Goal: Transaction & Acquisition: Purchase product/service

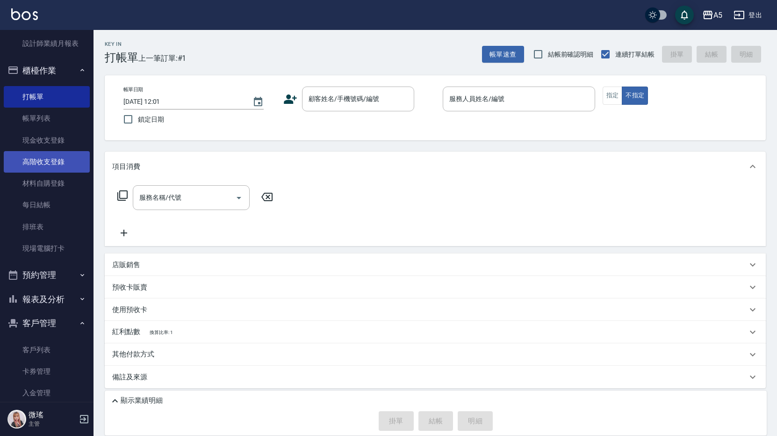
scroll to position [187, 0]
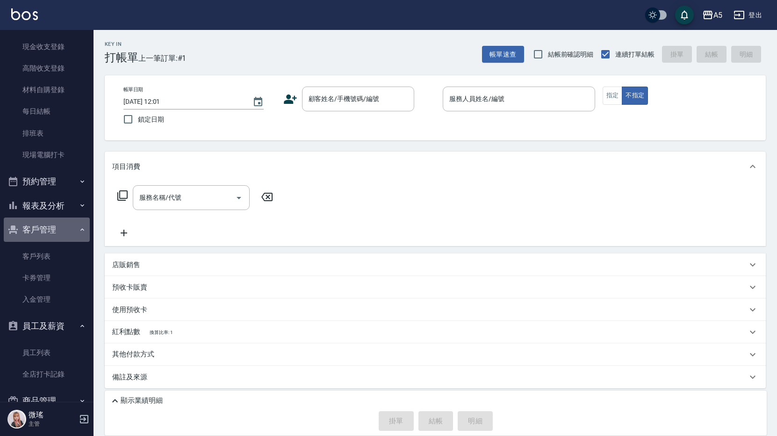
click at [48, 233] on button "客戶管理" at bounding box center [47, 229] width 86 height 24
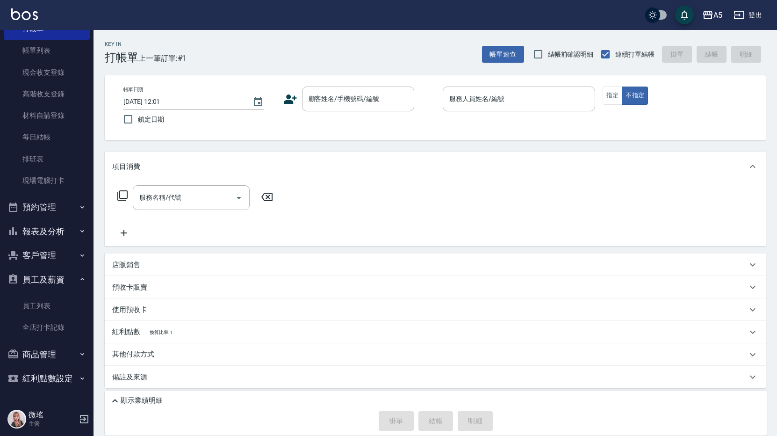
scroll to position [161, 0]
click at [50, 209] on button "預約管理" at bounding box center [47, 207] width 86 height 24
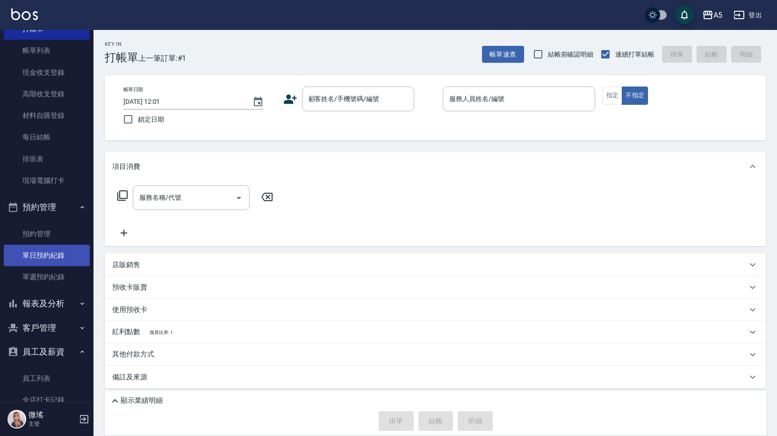
click at [56, 255] on link "單日預約紀錄" at bounding box center [47, 255] width 86 height 22
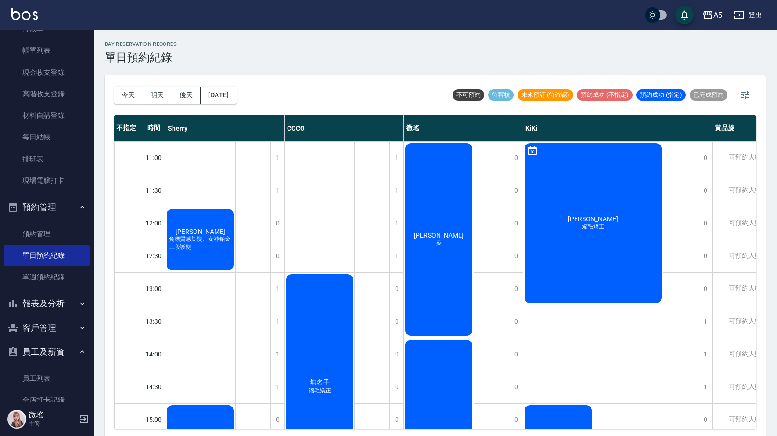
click at [235, 220] on div "林君茹 縮毛矯正" at bounding box center [200, 239] width 70 height 65
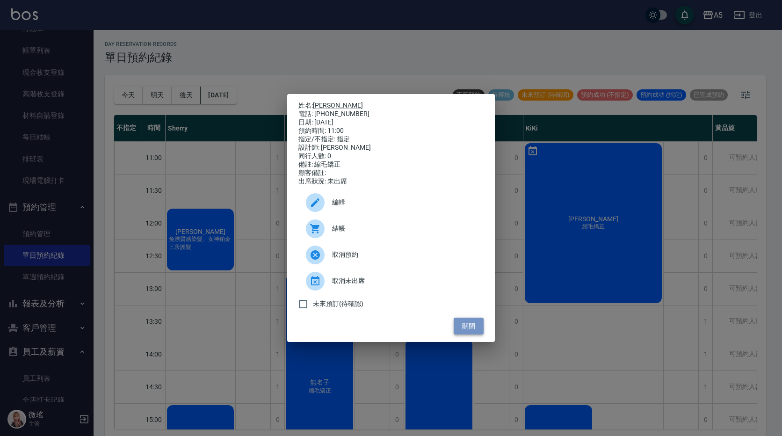
click at [473, 330] on button "關閉" at bounding box center [468, 325] width 30 height 17
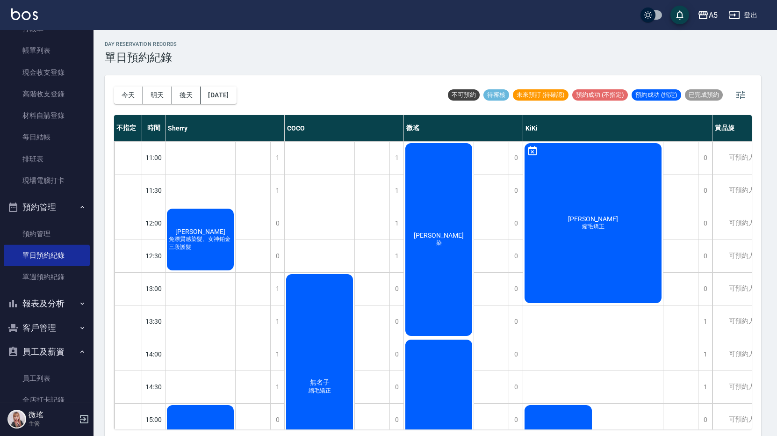
scroll to position [140, 0]
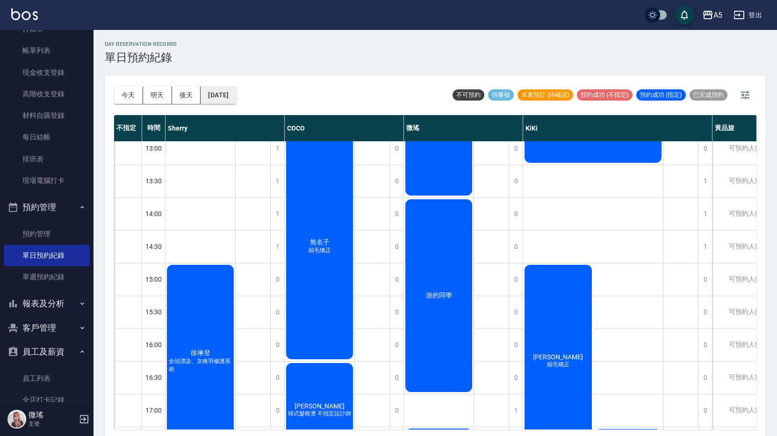
click at [215, 99] on button "[DATE]" at bounding box center [219, 94] width 36 height 17
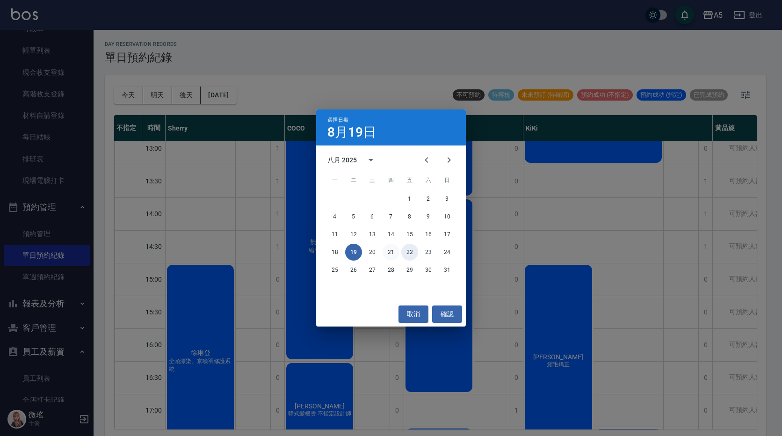
drag, startPoint x: 409, startPoint y: 250, endPoint x: 386, endPoint y: 250, distance: 23.8
click at [386, 250] on div "18 19 20 21 22 23 24" at bounding box center [391, 252] width 150 height 17
click at [386, 250] on button "21" at bounding box center [390, 252] width 17 height 17
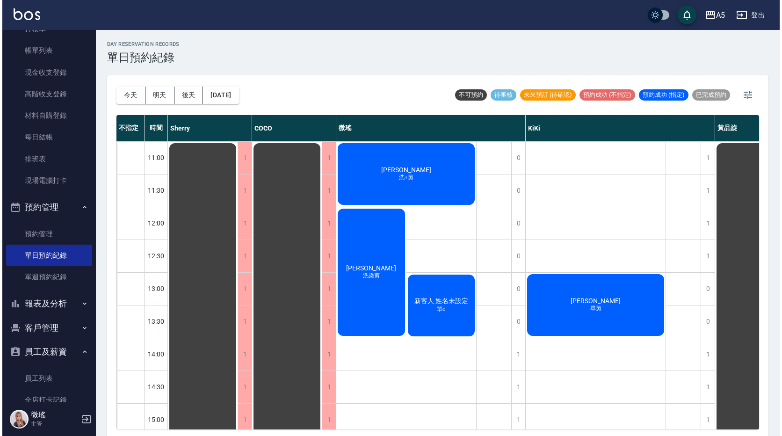
scroll to position [234, 0]
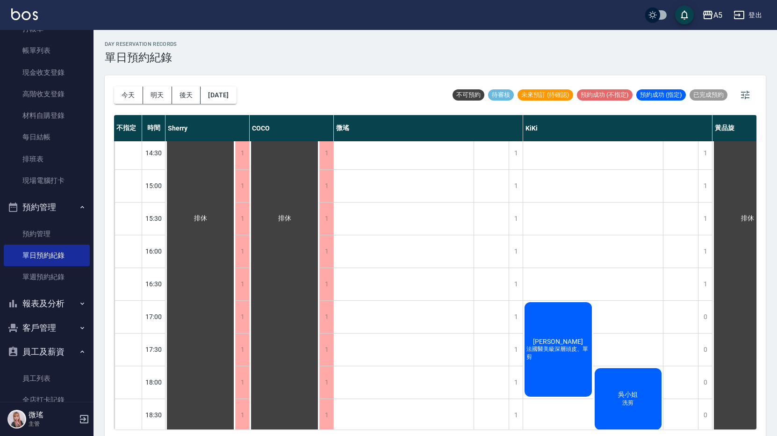
click at [235, 334] on div "林苡辰 法國醫美級深層頭皮、單剪" at bounding box center [200, 218] width 70 height 621
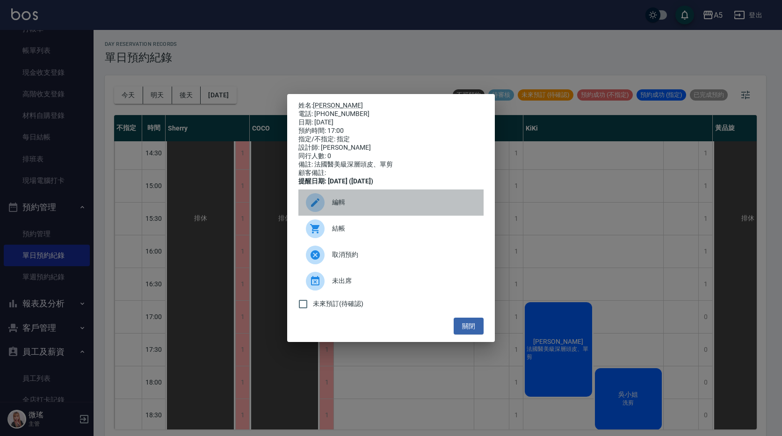
click at [349, 212] on div "編輯" at bounding box center [390, 202] width 185 height 26
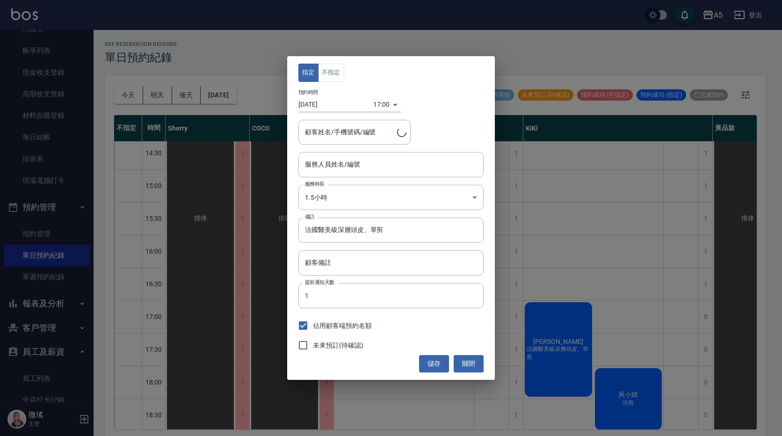
type input "KIKI-06"
type input "林苡辰/0980583086/"
click at [387, 105] on div "17:00 1755766800000" at bounding box center [387, 104] width 28 height 15
click at [391, 102] on div "17:00 1755766800000" at bounding box center [387, 104] width 28 height 15
click at [390, 101] on div "17:00 1755766800000" at bounding box center [387, 104] width 28 height 15
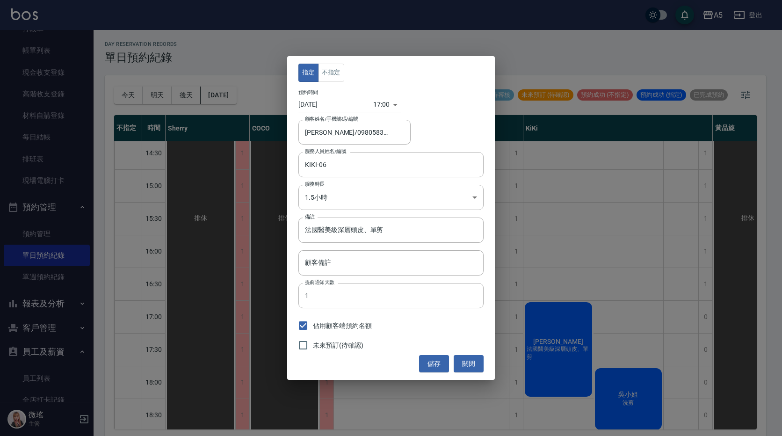
click at [390, 102] on div "17:00 1755766800000" at bounding box center [387, 104] width 28 height 15
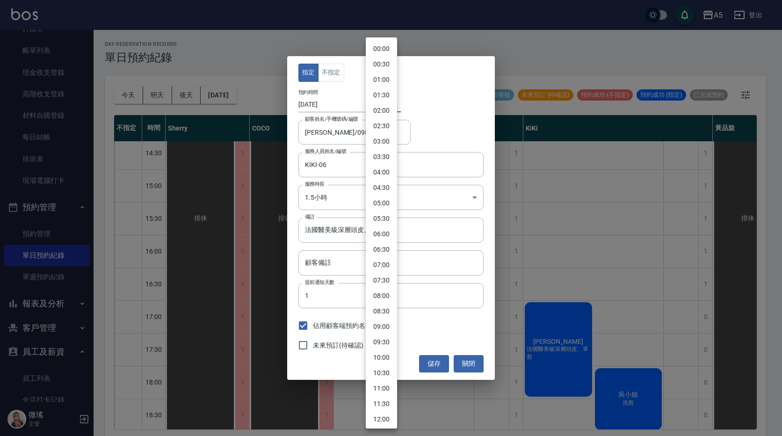
click at [379, 102] on body "A5 登出 釘選頁面 打帳單 店家日報表 設計師日報表 設計師業績月報表 櫃檯作業 打帳單 帳單列表 現金收支登錄 高階收支登錄 材料自購登錄 每日結帳 排班…" at bounding box center [391, 219] width 782 height 438
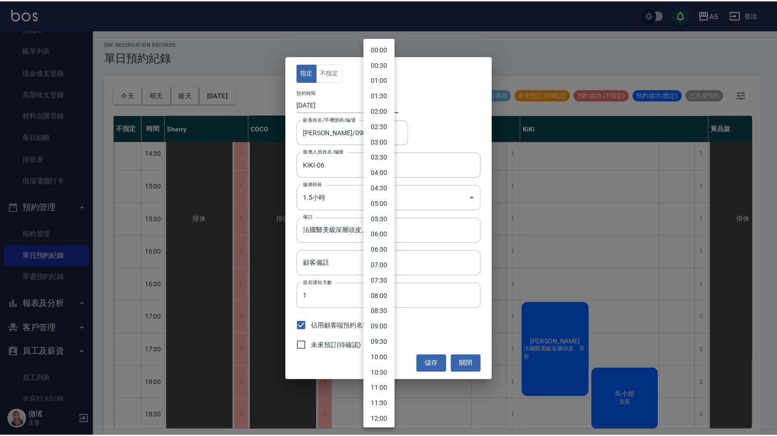
scroll to position [341, 0]
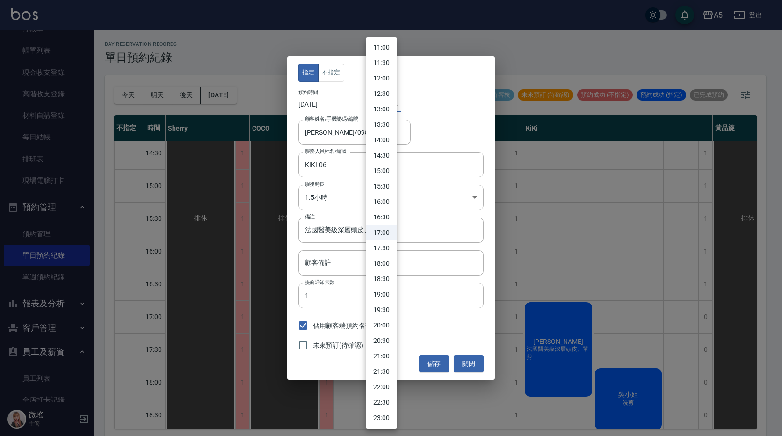
click at [387, 170] on li "15:00" at bounding box center [381, 170] width 31 height 15
type input "1755759600000"
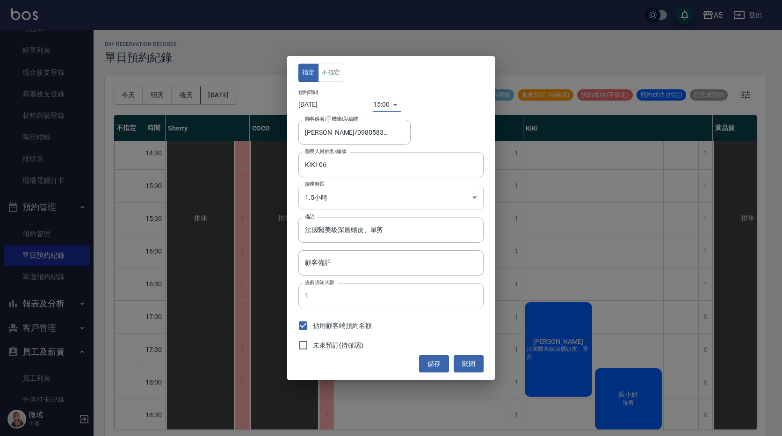
click at [349, 201] on body "A5 登出 釘選頁面 打帳單 店家日報表 設計師日報表 設計師業績月報表 櫃檯作業 打帳單 帳單列表 現金收支登錄 高階收支登錄 材料自購登錄 每日結帳 排班…" at bounding box center [391, 219] width 782 height 438
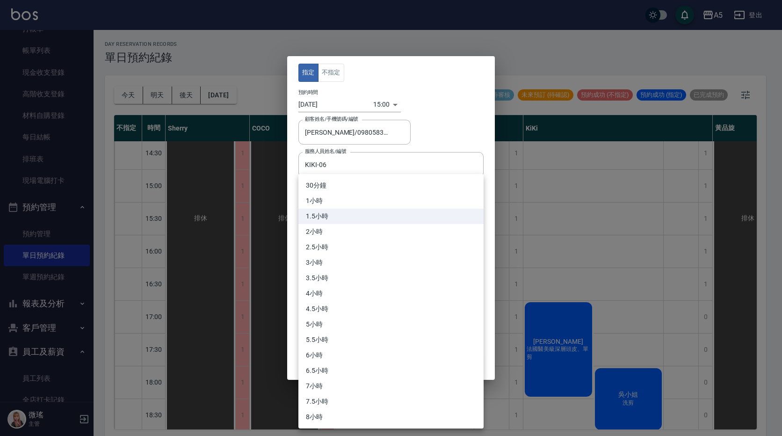
click at [331, 260] on li "3小時" at bounding box center [390, 262] width 185 height 15
type input "6"
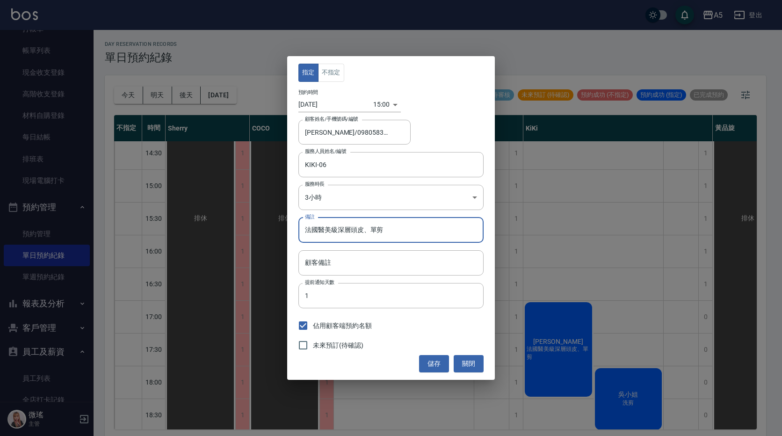
click at [377, 234] on input "法國醫美級深層頭皮、單剪" at bounding box center [390, 229] width 185 height 25
drag, startPoint x: 393, startPoint y: 235, endPoint x: 277, endPoint y: 232, distance: 115.5
click at [277, 232] on div "指定 不指定 預約時間 2025/08/21 15:00 1755759600000 顧客姓名/手機號碼/編號 林苡辰/0980583086/ 顧客姓名/手機…" at bounding box center [391, 218] width 782 height 436
type input "ㄨ"
type input "o"
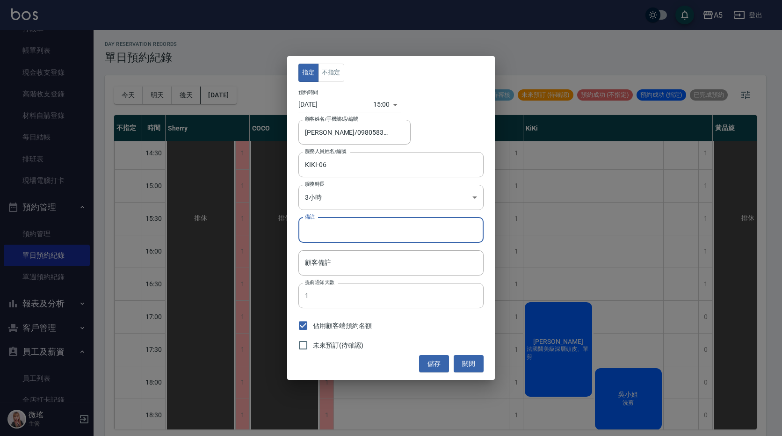
type input "ㄨ"
type input "縮毛+護+頭皮"
click at [442, 359] on button "儲存" at bounding box center [434, 363] width 30 height 17
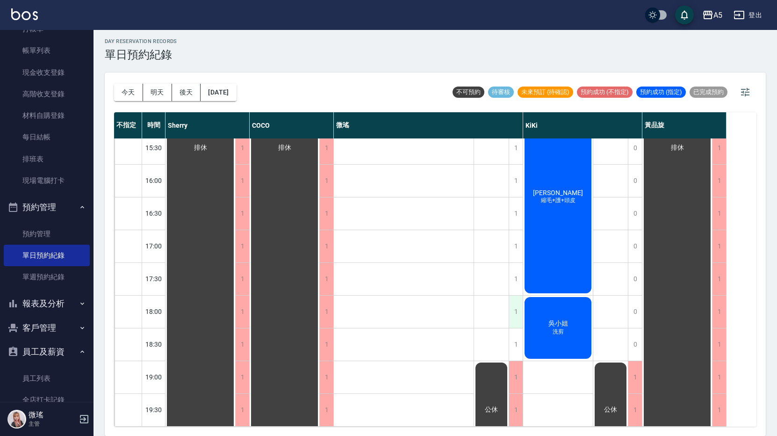
scroll to position [0, 0]
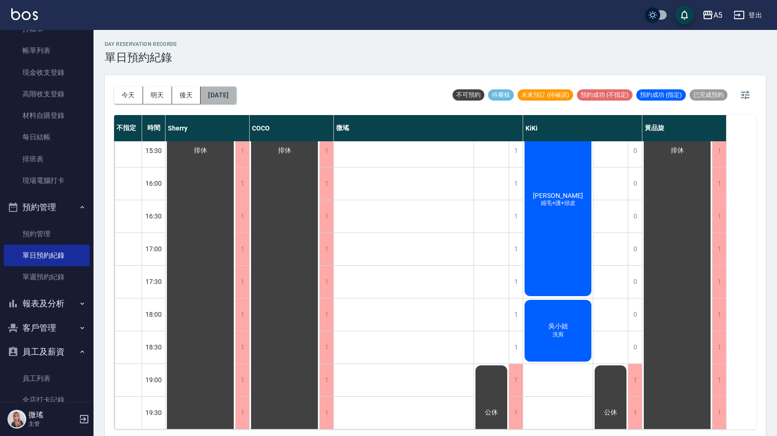
click at [221, 92] on button "2025/08/21" at bounding box center [219, 94] width 36 height 17
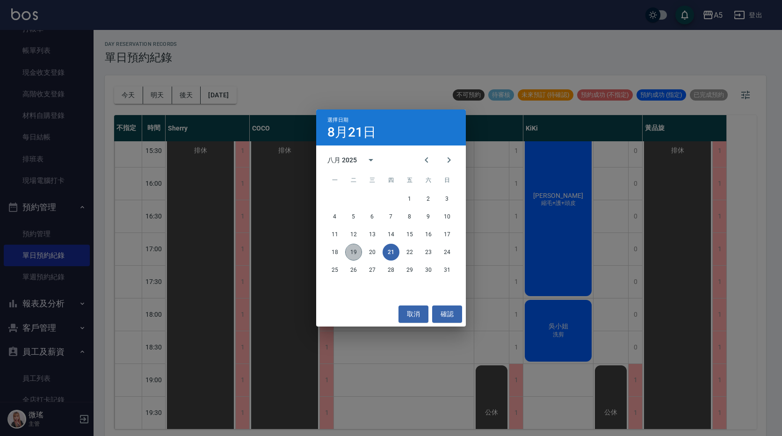
click at [354, 251] on button "19" at bounding box center [353, 252] width 17 height 17
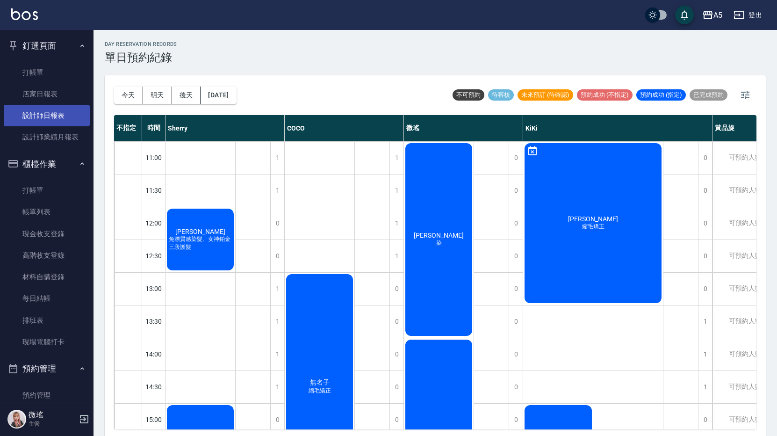
click at [36, 112] on link "設計師日報表" at bounding box center [47, 116] width 86 height 22
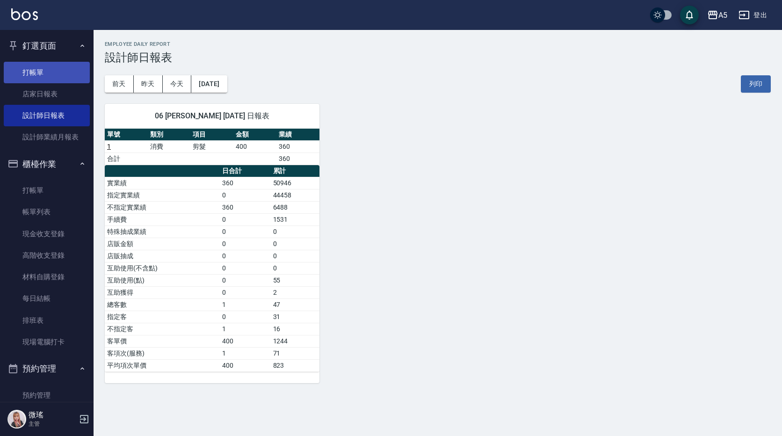
click at [29, 74] on link "打帳單" at bounding box center [47, 73] width 86 height 22
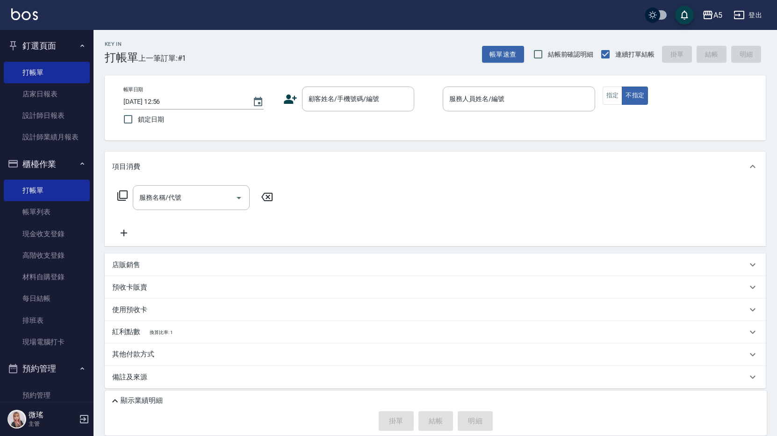
drag, startPoint x: 483, startPoint y: 116, endPoint x: 493, endPoint y: 81, distance: 36.5
click at [494, 80] on div "帳單日期 2025/08/19 12:56 鎖定日期 顧客姓名/手機號碼/編號 顧客姓名/手機號碼/編號 服務人員姓名/編號 服務人員姓名/編號 指定 不指定" at bounding box center [435, 107] width 661 height 65
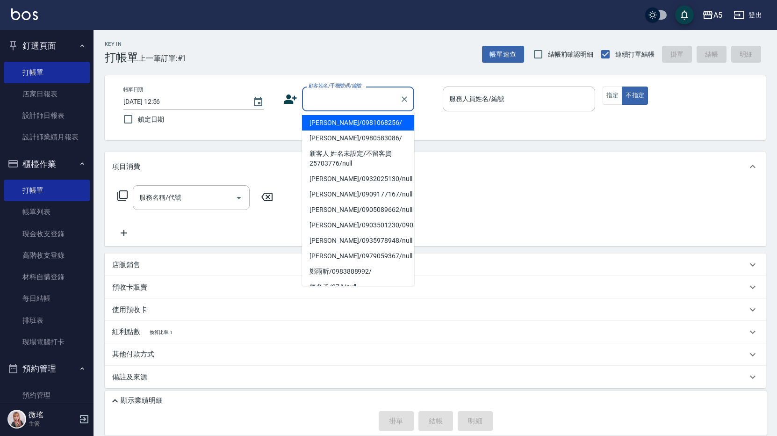
drag, startPoint x: 382, startPoint y: 97, endPoint x: 437, endPoint y: 82, distance: 56.4
click at [437, 82] on div "帳單日期 2025/08/19 12:56 鎖定日期 顧客姓名/手機號碼/編號 顧客姓名/手機號碼/編號 服務人員姓名/編號 服務人員姓名/編號 指定 不指定" at bounding box center [435, 107] width 661 height 65
click at [460, 111] on div "服務人員姓名/編號" at bounding box center [519, 98] width 152 height 25
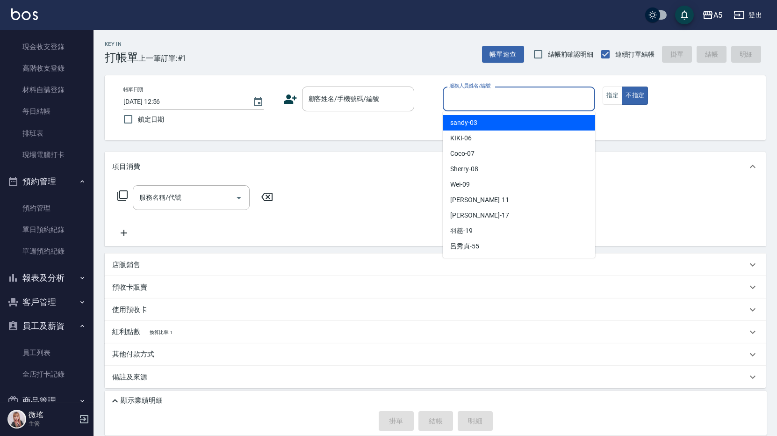
scroll to position [233, 0]
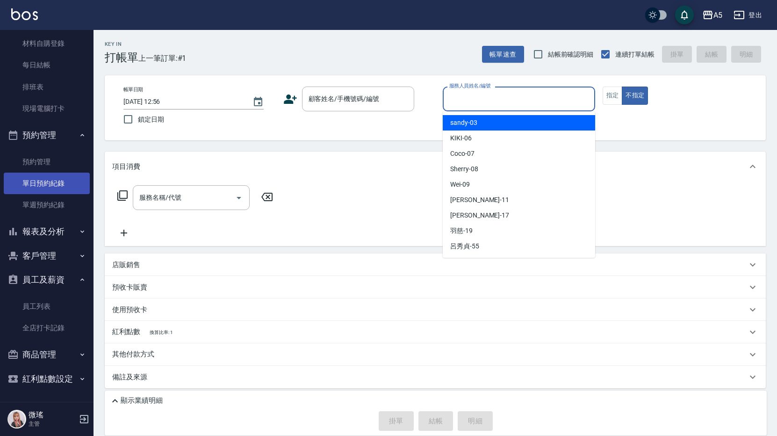
click at [49, 187] on link "單日預約紀錄" at bounding box center [47, 183] width 86 height 22
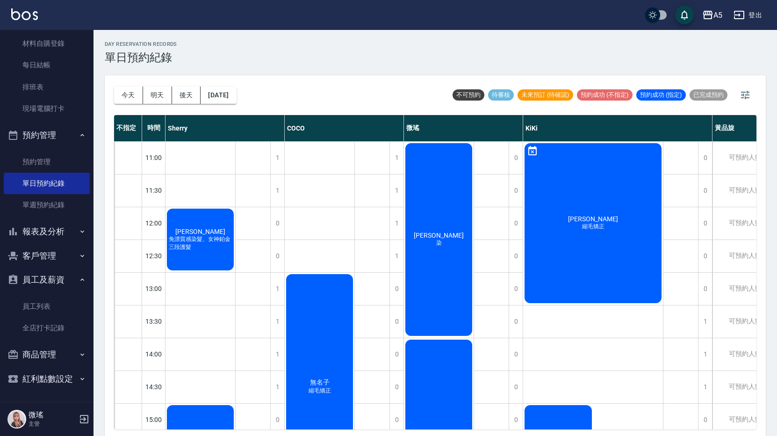
click at [235, 258] on div "賈善珍 染" at bounding box center [200, 239] width 70 height 65
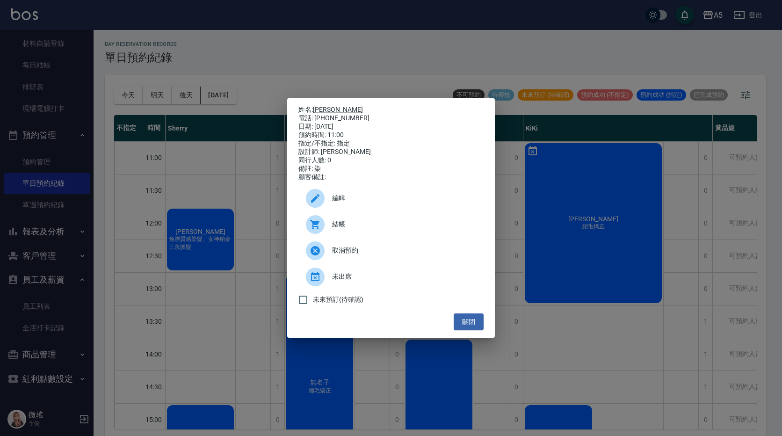
click at [359, 208] on div "編輯" at bounding box center [390, 198] width 185 height 26
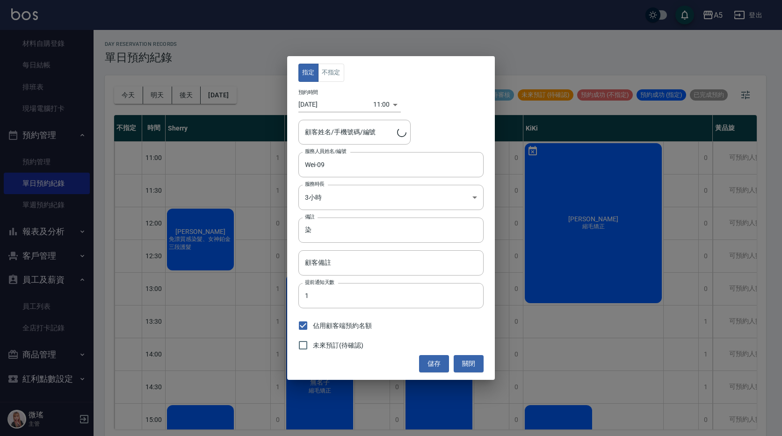
type input "[PERSON_NAME]/0921155603/058995"
click at [478, 360] on button "關閉" at bounding box center [468, 363] width 30 height 17
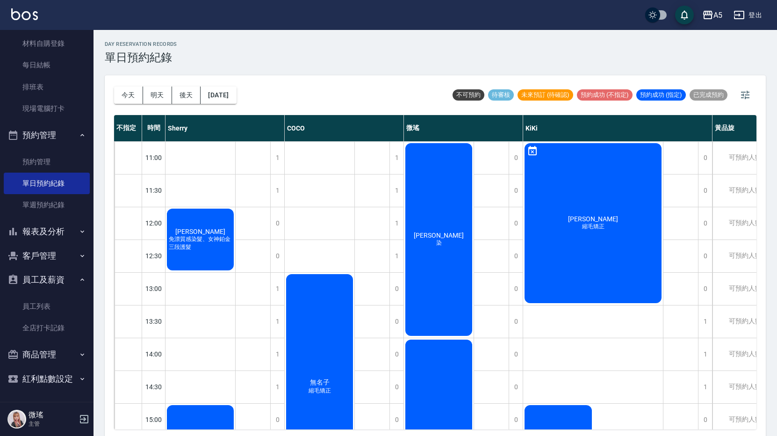
click at [235, 212] on div "賈善珍 染" at bounding box center [200, 239] width 70 height 65
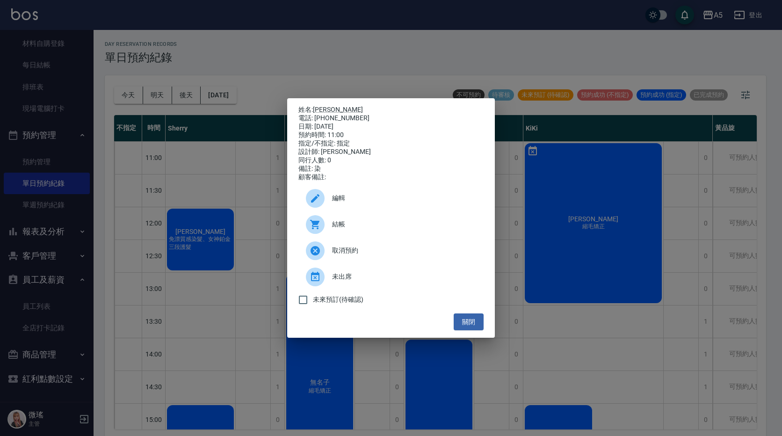
click at [385, 229] on span "結帳" at bounding box center [404, 224] width 144 height 10
click at [471, 325] on button "關閉" at bounding box center [468, 321] width 30 height 17
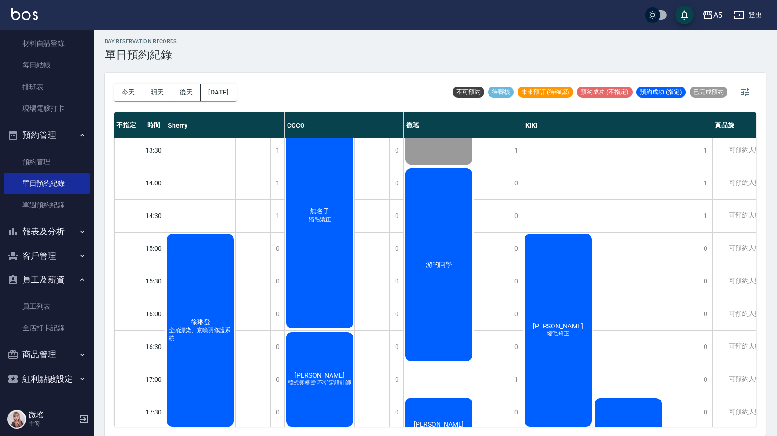
scroll to position [122, 0]
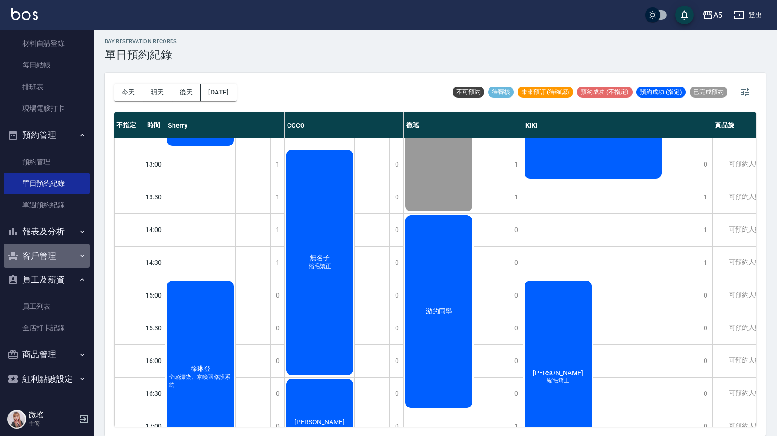
click at [50, 255] on button "客戶管理" at bounding box center [47, 256] width 86 height 24
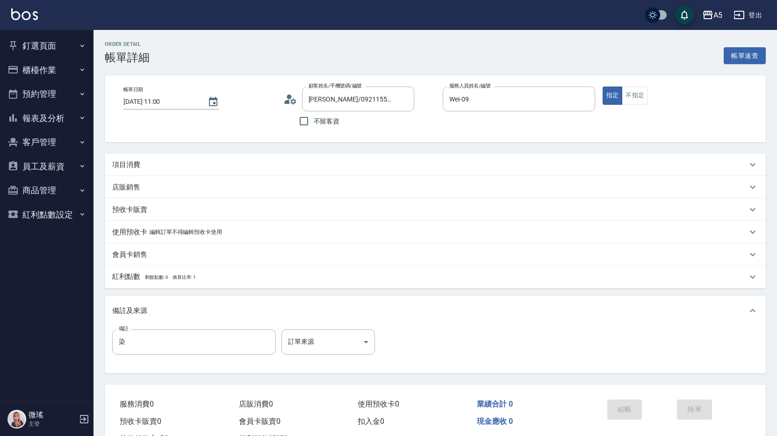
click at [136, 158] on div "項目消費" at bounding box center [435, 164] width 661 height 22
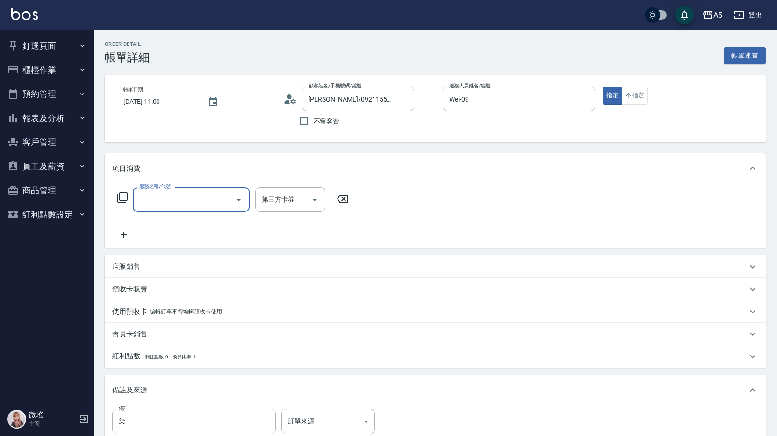
click at [148, 199] on input "服務名稱/代號" at bounding box center [184, 199] width 94 height 16
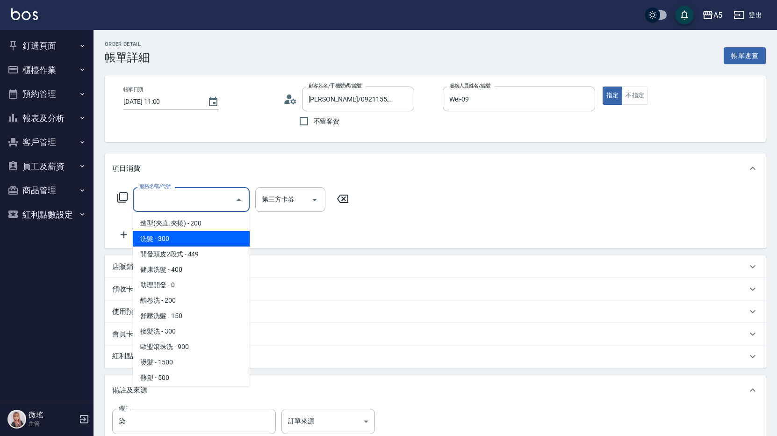
drag, startPoint x: 181, startPoint y: 240, endPoint x: 239, endPoint y: 198, distance: 71.9
click at [181, 240] on span "洗髮 - 300" at bounding box center [191, 238] width 117 height 15
type input "洗髮(201)"
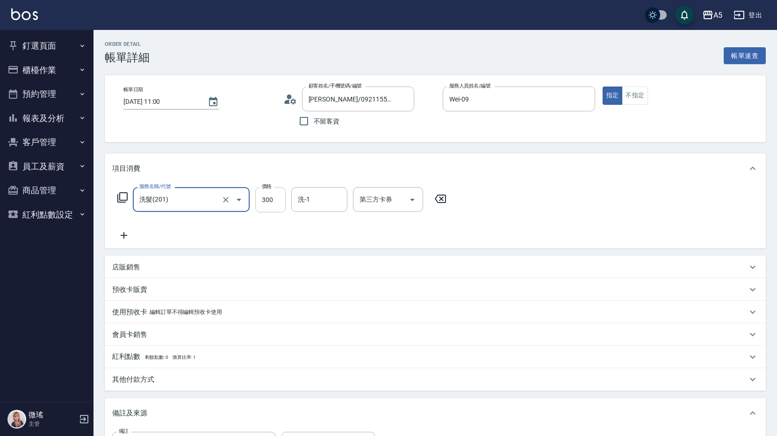
click at [276, 198] on input "300" at bounding box center [270, 199] width 30 height 25
type input "0"
type input "20"
type input "200"
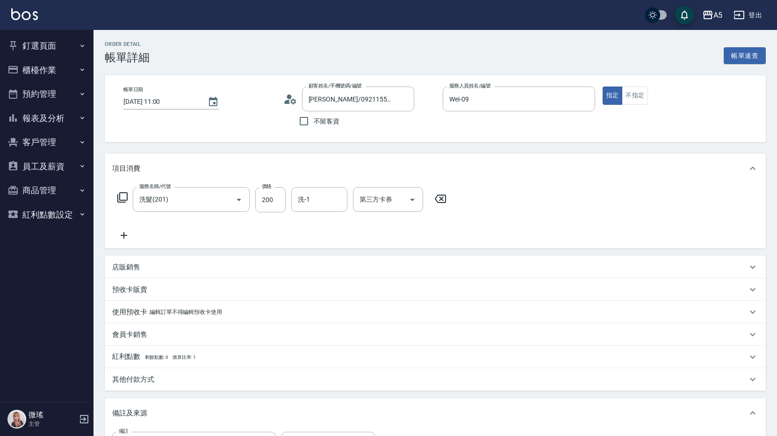
click at [123, 231] on icon at bounding box center [123, 235] width 23 height 11
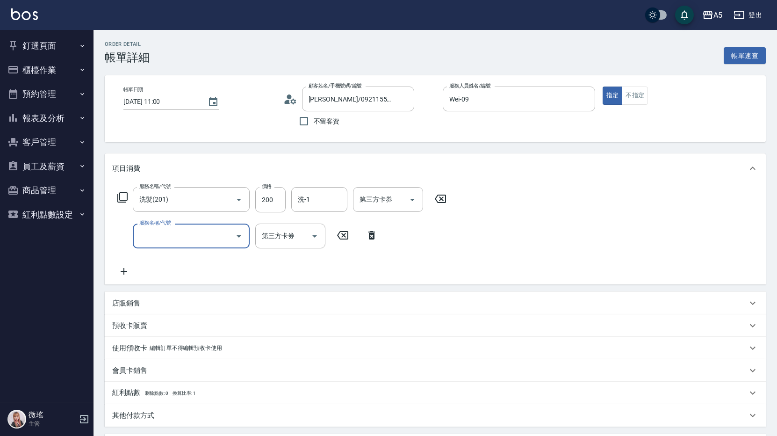
click at [166, 234] on input "服務名稱/代號" at bounding box center [184, 236] width 94 height 16
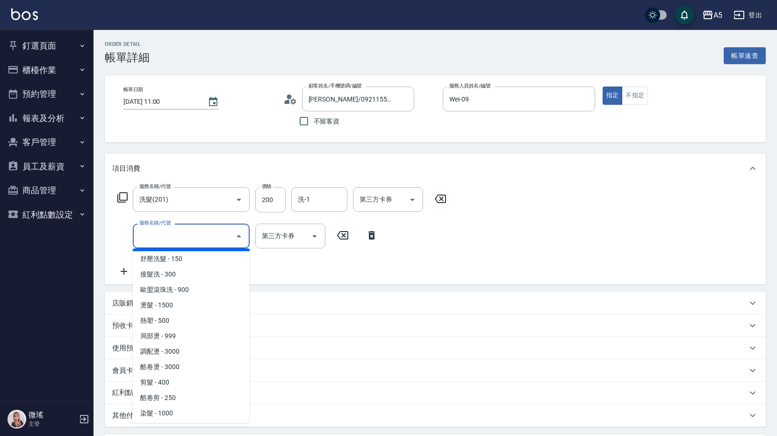
scroll to position [140, 0]
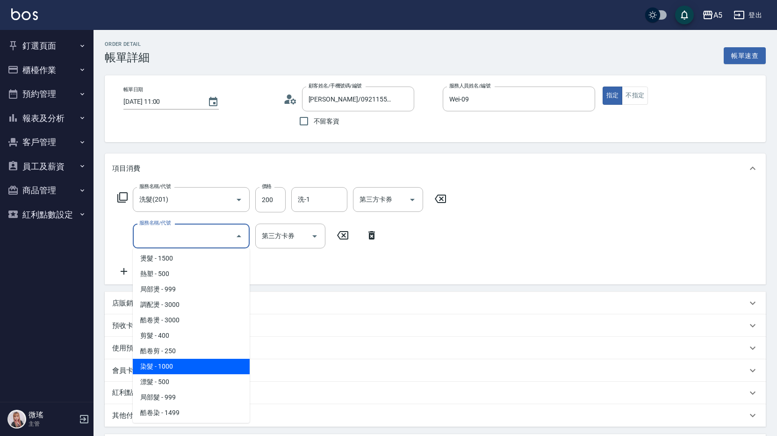
click at [191, 367] on span "染髮 - 1000" at bounding box center [191, 366] width 117 height 15
type input "120"
type input "染髮(501)"
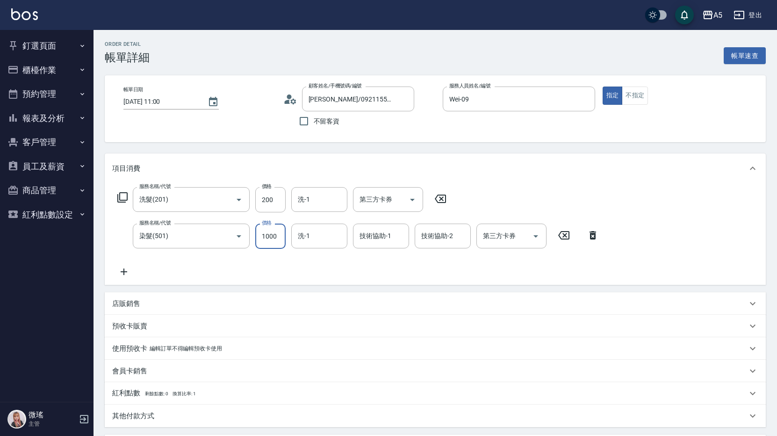
type input "20"
type input "12"
type input "30"
type input "120"
type input "140"
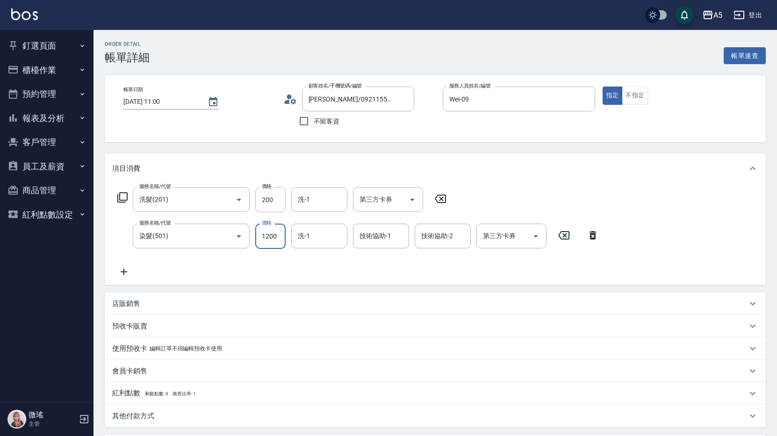
type input "1200"
click at [129, 272] on icon at bounding box center [123, 271] width 23 height 11
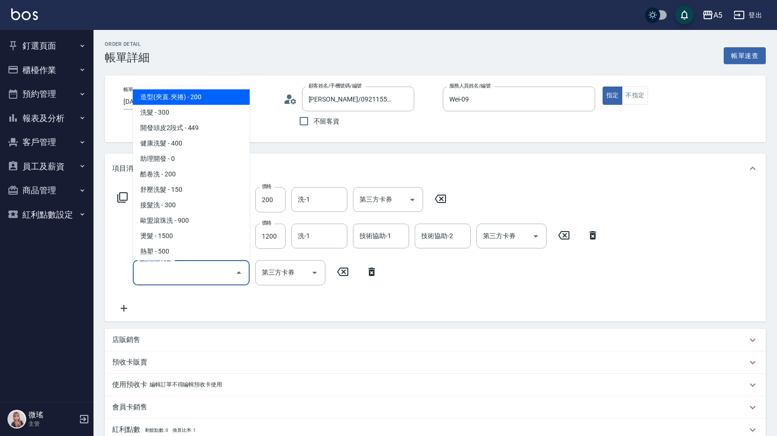
click at [167, 266] on input "服務名稱/代號" at bounding box center [184, 272] width 94 height 16
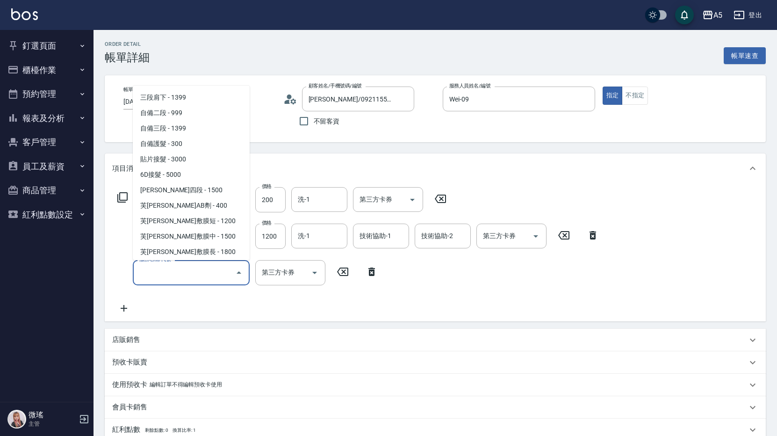
scroll to position [1870, 0]
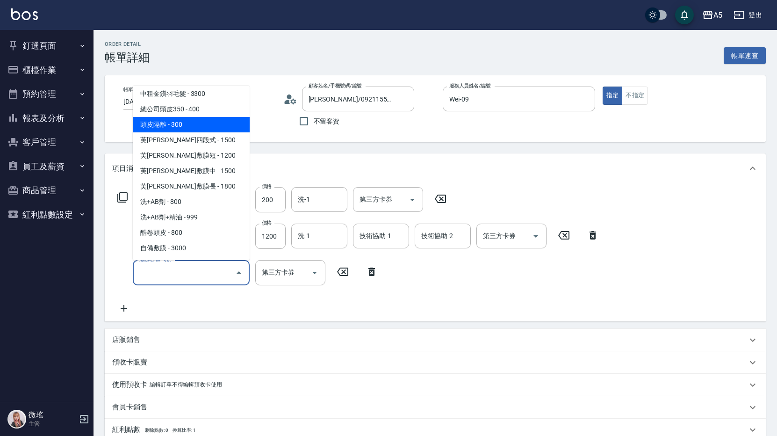
click at [198, 120] on span "頭皮隔離 - 300" at bounding box center [191, 124] width 117 height 15
type input "170"
type input "頭皮隔離(1002)"
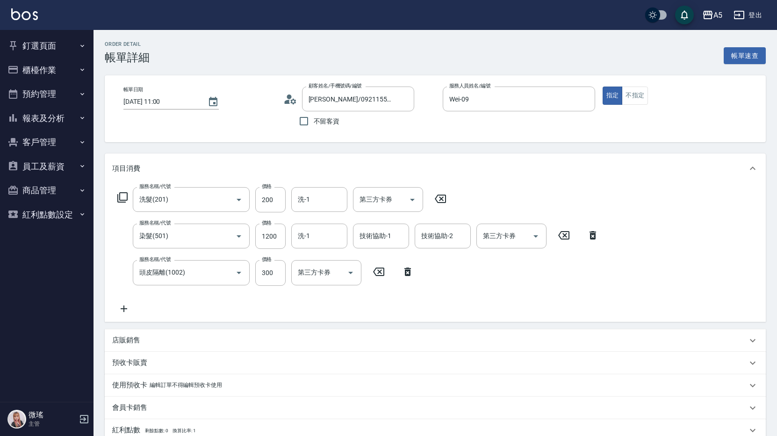
click at [131, 309] on icon at bounding box center [123, 308] width 23 height 11
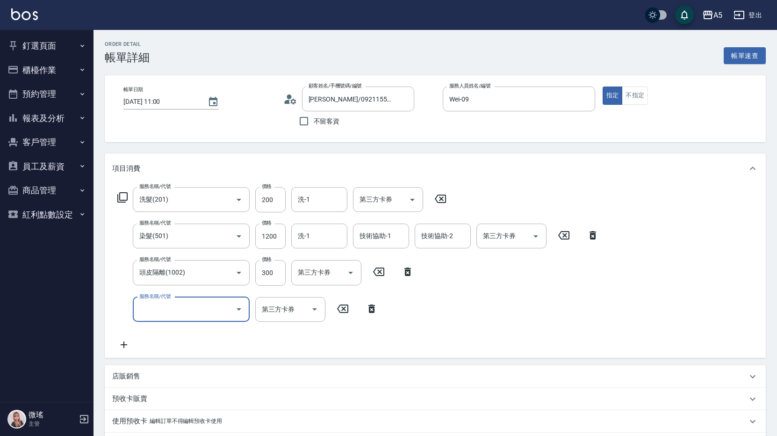
click at [168, 313] on input "服務名稱/代號" at bounding box center [184, 309] width 94 height 16
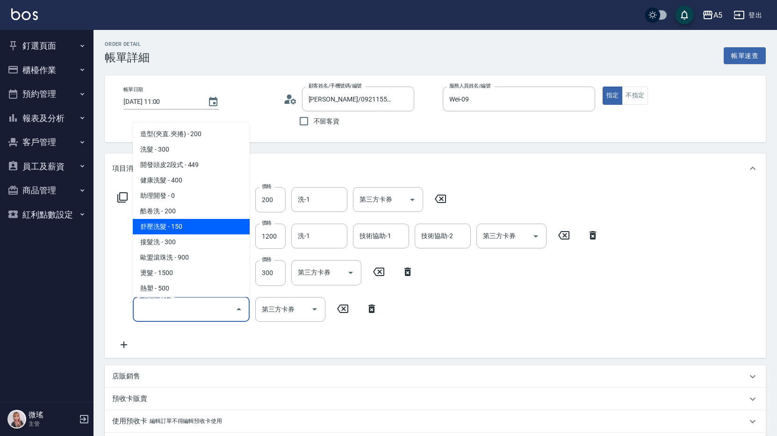
scroll to position [280, 0]
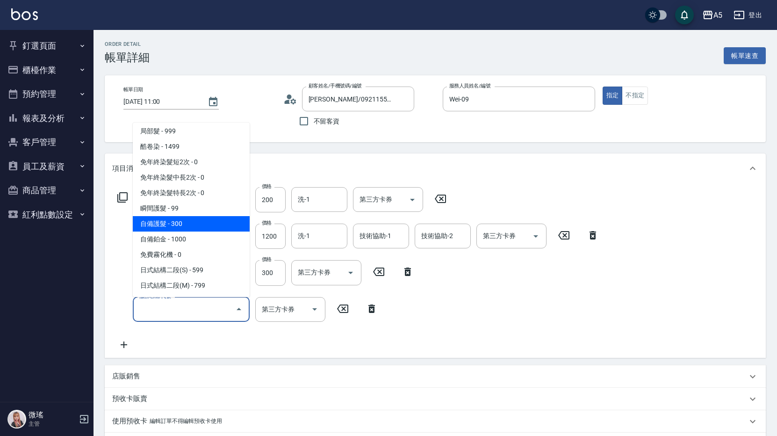
click at [195, 224] on span "自備護髮 - 300" at bounding box center [191, 223] width 117 height 15
type input "200"
type input "自備護髮(601)"
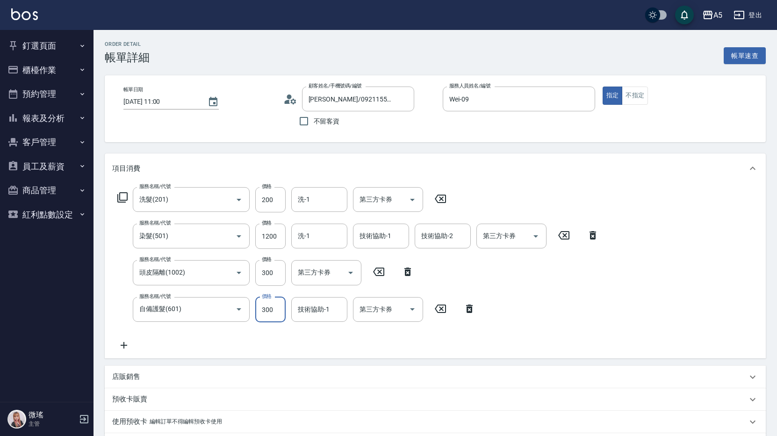
click at [280, 306] on input "300" at bounding box center [270, 309] width 30 height 25
type input "170"
type input "400"
type input "210"
type input "400"
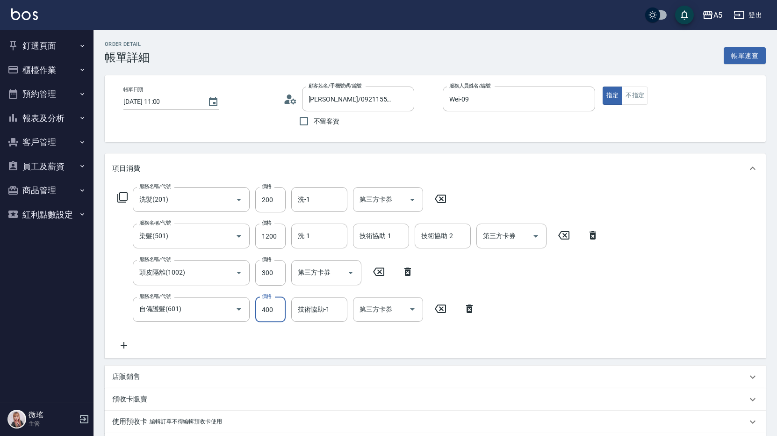
drag, startPoint x: 195, startPoint y: 330, endPoint x: 171, endPoint y: 335, distance: 24.8
click at [195, 330] on div "服務名稱/代號 洗髮(201) 服務名稱/代號 價格 200 價格 洗-1 洗-1 第三方卡券 第三方卡券 服務名稱/代號 染髮(501) 服務名稱/代號 價…" at bounding box center [358, 269] width 492 height 164
click at [128, 346] on icon at bounding box center [123, 344] width 23 height 11
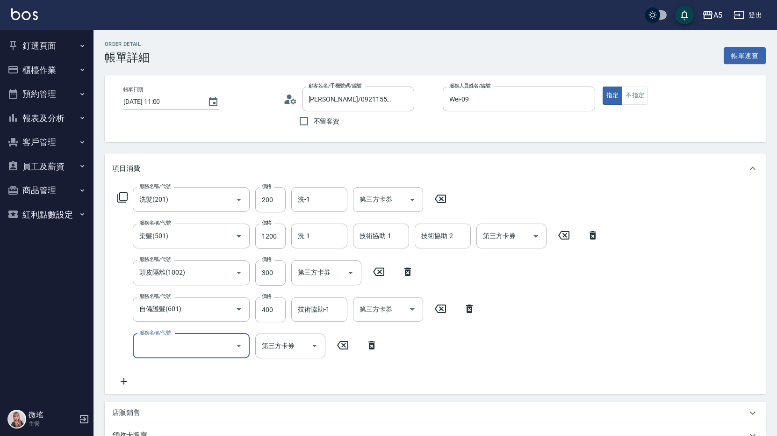
click at [170, 338] on input "服務名稱/代號" at bounding box center [184, 345] width 94 height 16
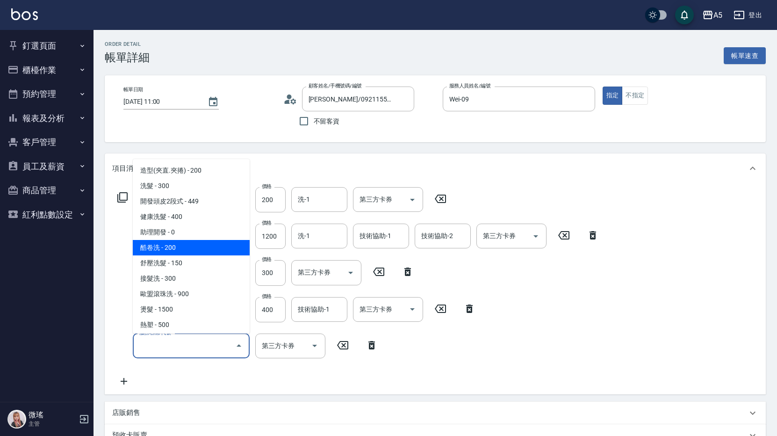
scroll to position [187, 0]
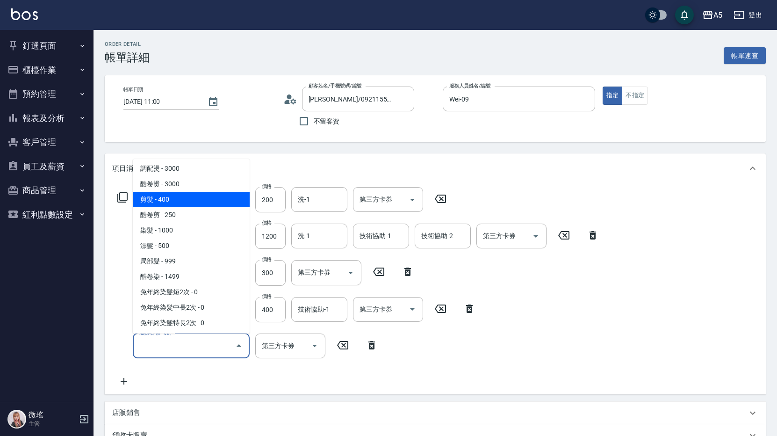
click at [173, 202] on span "剪髮 - 400" at bounding box center [191, 199] width 117 height 15
type input "250"
type input "剪髮(401)"
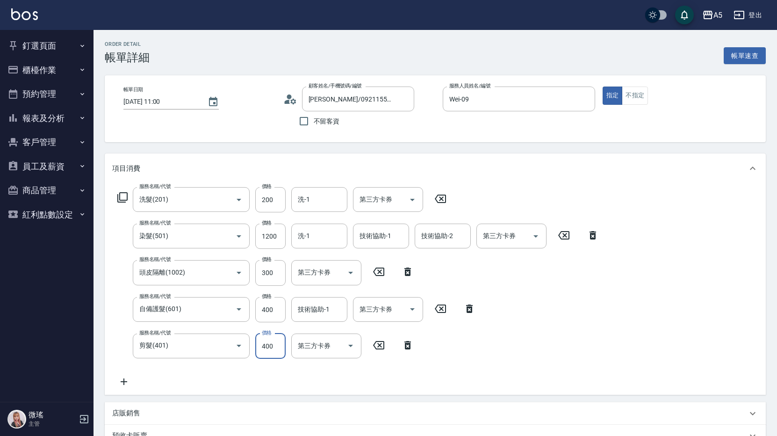
click at [275, 348] on input "400" at bounding box center [270, 345] width 30 height 25
type input "5"
type input "210"
type input "500"
type input "260"
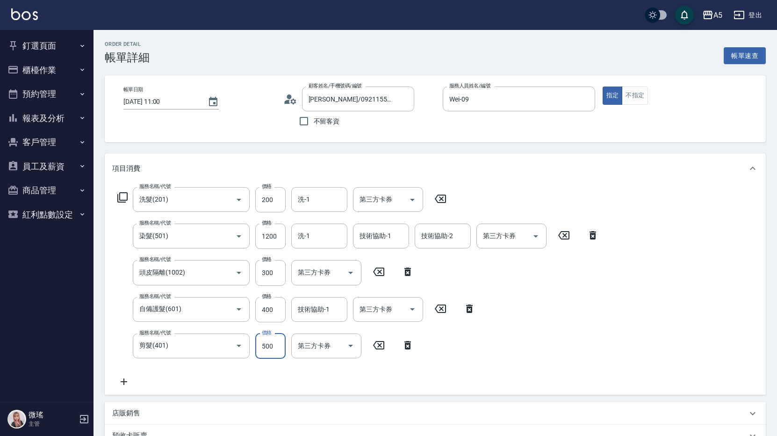
type input "500"
click at [591, 314] on div "服務名稱/代號 洗髮(201) 服務名稱/代號 價格 200 價格 洗-1 洗-1 第三方卡券 第三方卡券 服務名稱/代號 染髮(501) 服務名稱/代號 價…" at bounding box center [358, 287] width 492 height 200
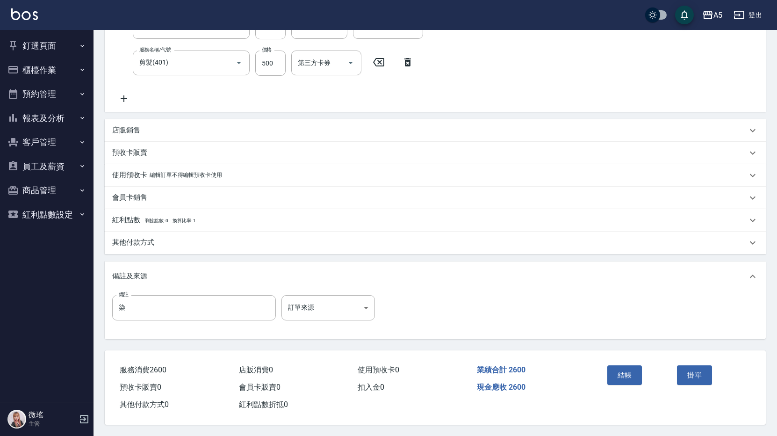
scroll to position [53, 0]
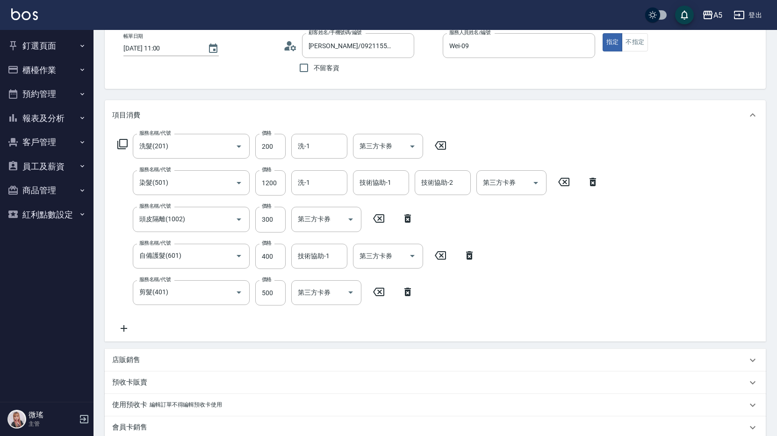
click at [121, 325] on icon at bounding box center [123, 328] width 23 height 11
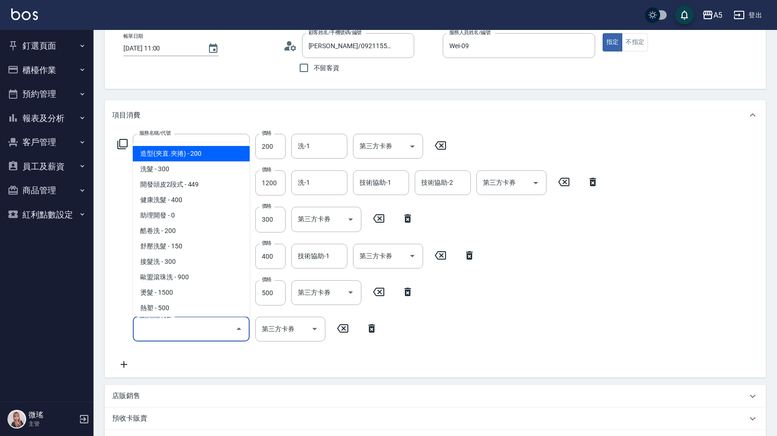
click at [160, 323] on input "服務名稱/代號" at bounding box center [184, 329] width 94 height 16
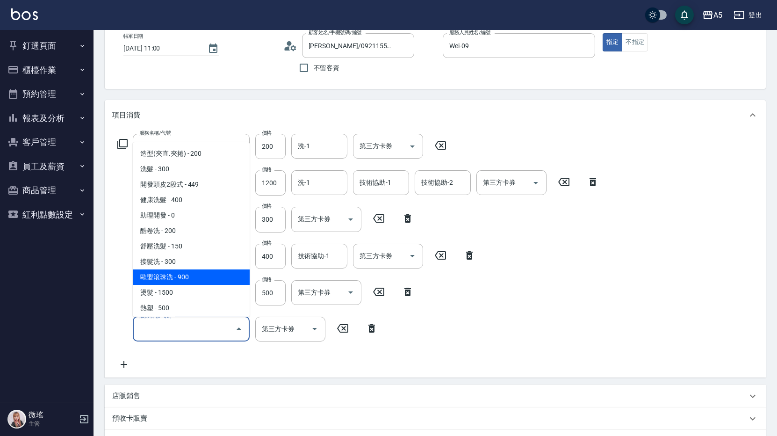
scroll to position [140, 0]
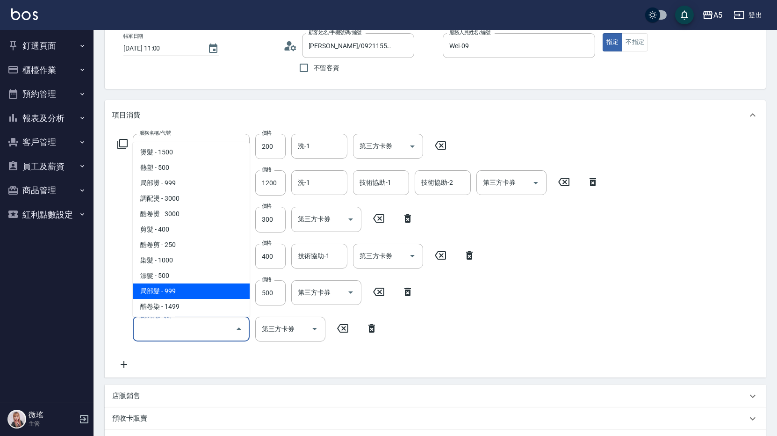
click at [202, 288] on span "局部髮 - 999" at bounding box center [191, 290] width 117 height 15
type input "350"
type input "局部髮(503)"
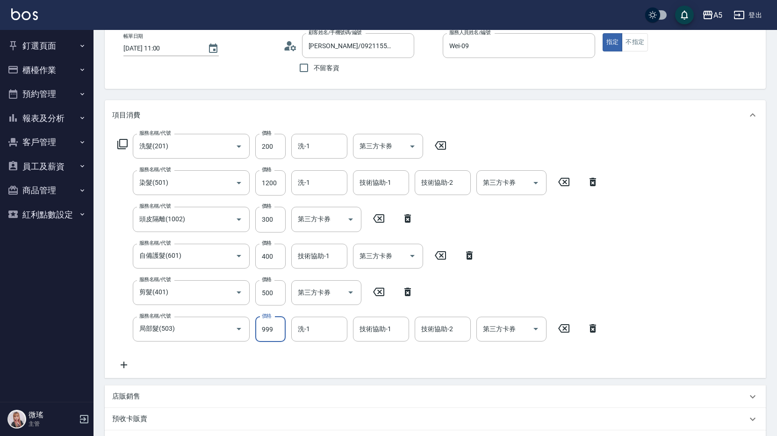
click at [273, 329] on input "999" at bounding box center [270, 328] width 30 height 25
type input "50"
type input "260"
type input "500"
type input "310"
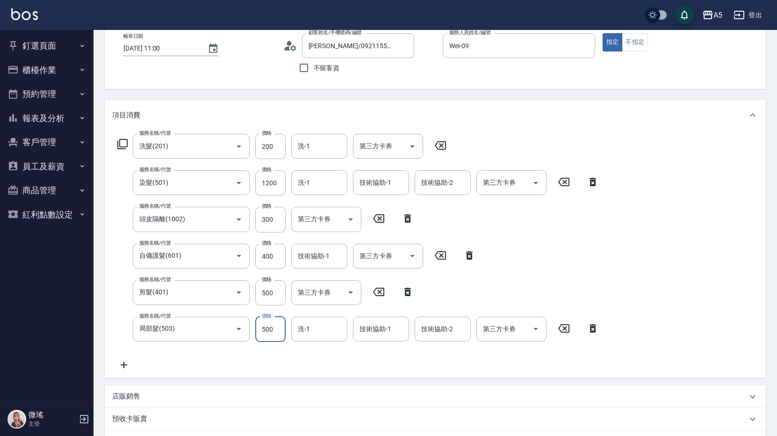
type input "500"
click at [670, 225] on div "服務名稱/代號 洗髮(201) 服務名稱/代號 價格 200 價格 洗-1 洗-1 第三方卡券 第三方卡券 服務名稱/代號 染髮(501) 服務名稱/代號 價…" at bounding box center [435, 254] width 661 height 248
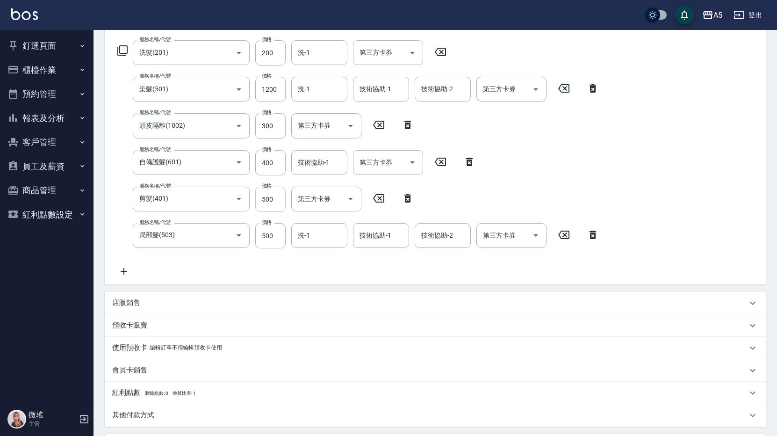
scroll to position [7, 0]
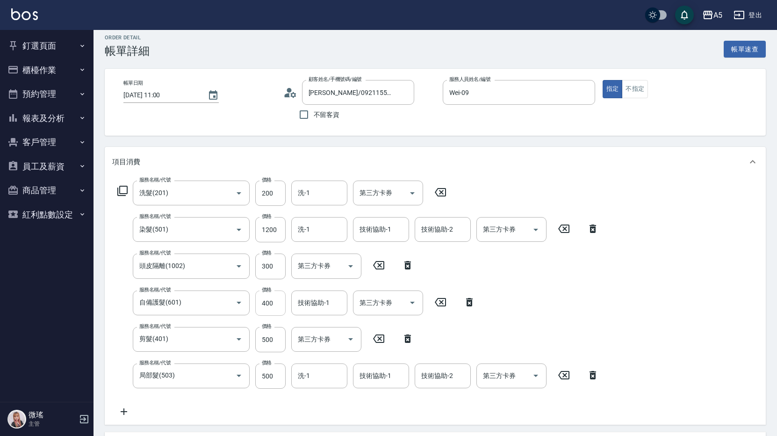
click at [276, 305] on input "400" at bounding box center [270, 302] width 30 height 25
type input "5"
type input "270"
type input "500"
type input "320"
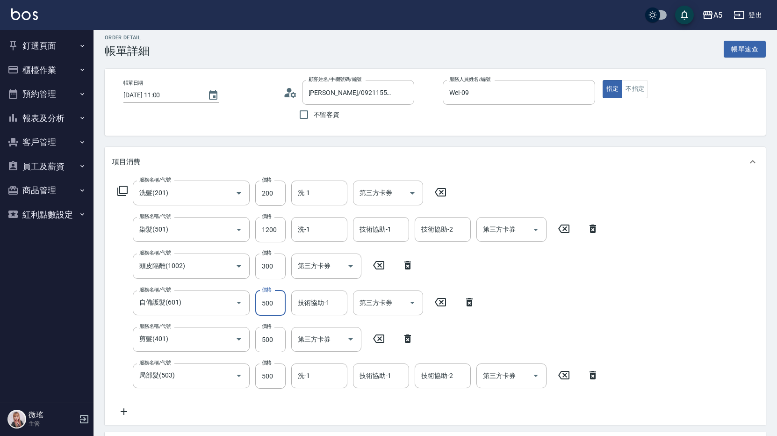
type input "500"
click at [656, 265] on div "服務名稱/代號 洗髮(201) 服務名稱/代號 價格 200 價格 洗-1 洗-1 第三方卡券 第三方卡券 服務名稱/代號 染髮(501) 服務名稱/代號 價…" at bounding box center [435, 301] width 661 height 248
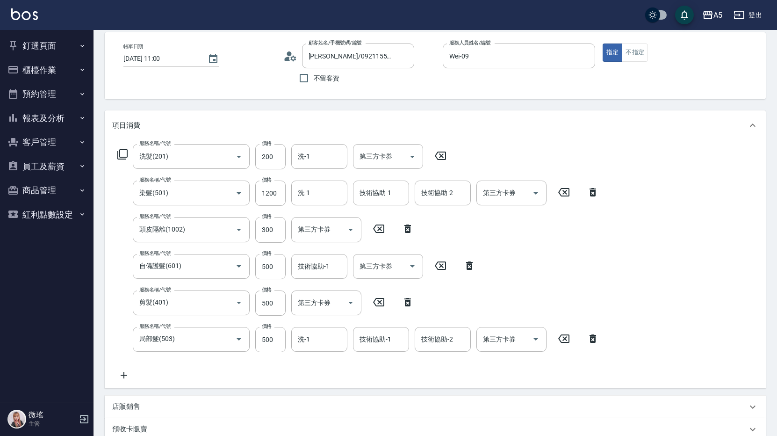
scroll to position [277, 0]
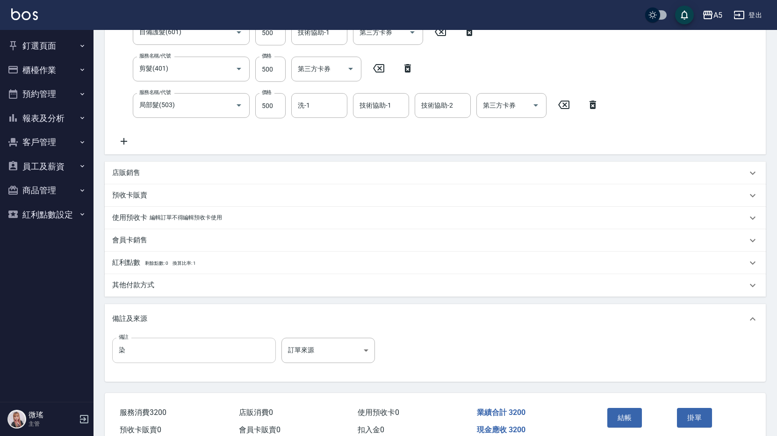
click at [130, 354] on input "染" at bounding box center [194, 349] width 164 height 25
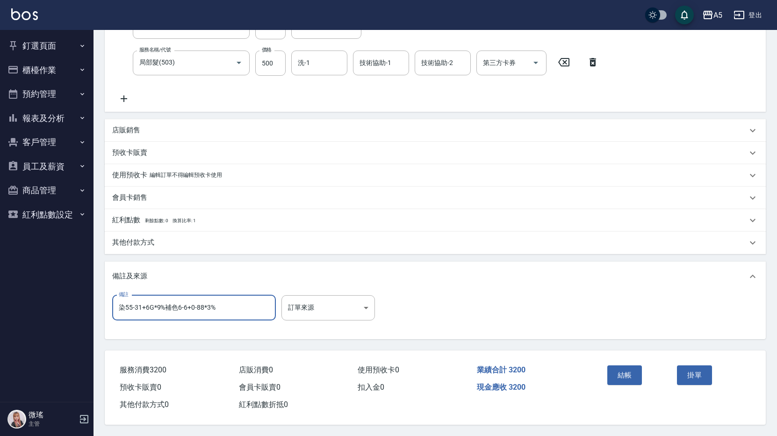
click at [124, 304] on input "染55-31+6G*9%補色6-6+0-88*3%" at bounding box center [194, 307] width 164 height 25
type input "染髮根55-31+6G*9%補色6-6+0-88*3%"
click at [622, 372] on button "結帳" at bounding box center [624, 375] width 35 height 20
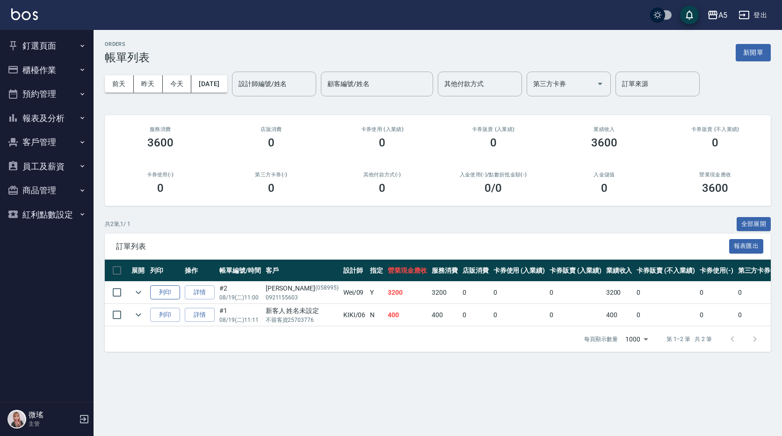
click at [158, 290] on button "列印" at bounding box center [165, 292] width 30 height 14
click at [47, 43] on button "釘選頁面" at bounding box center [47, 46] width 86 height 24
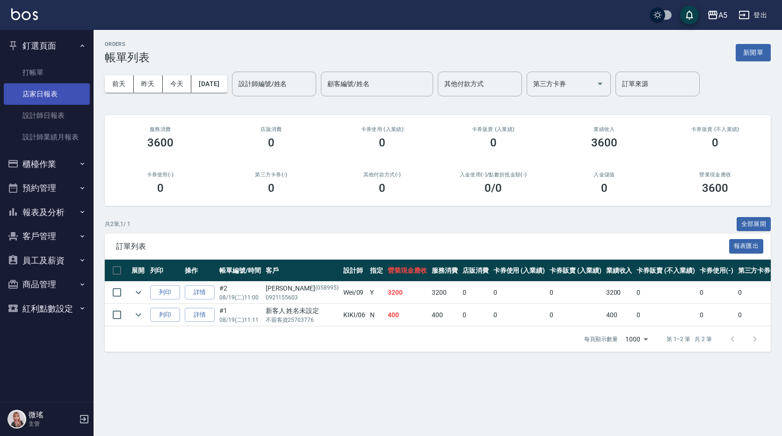
click at [60, 98] on link "店家日報表" at bounding box center [47, 94] width 86 height 22
